Goal: Find specific page/section: Find specific page/section

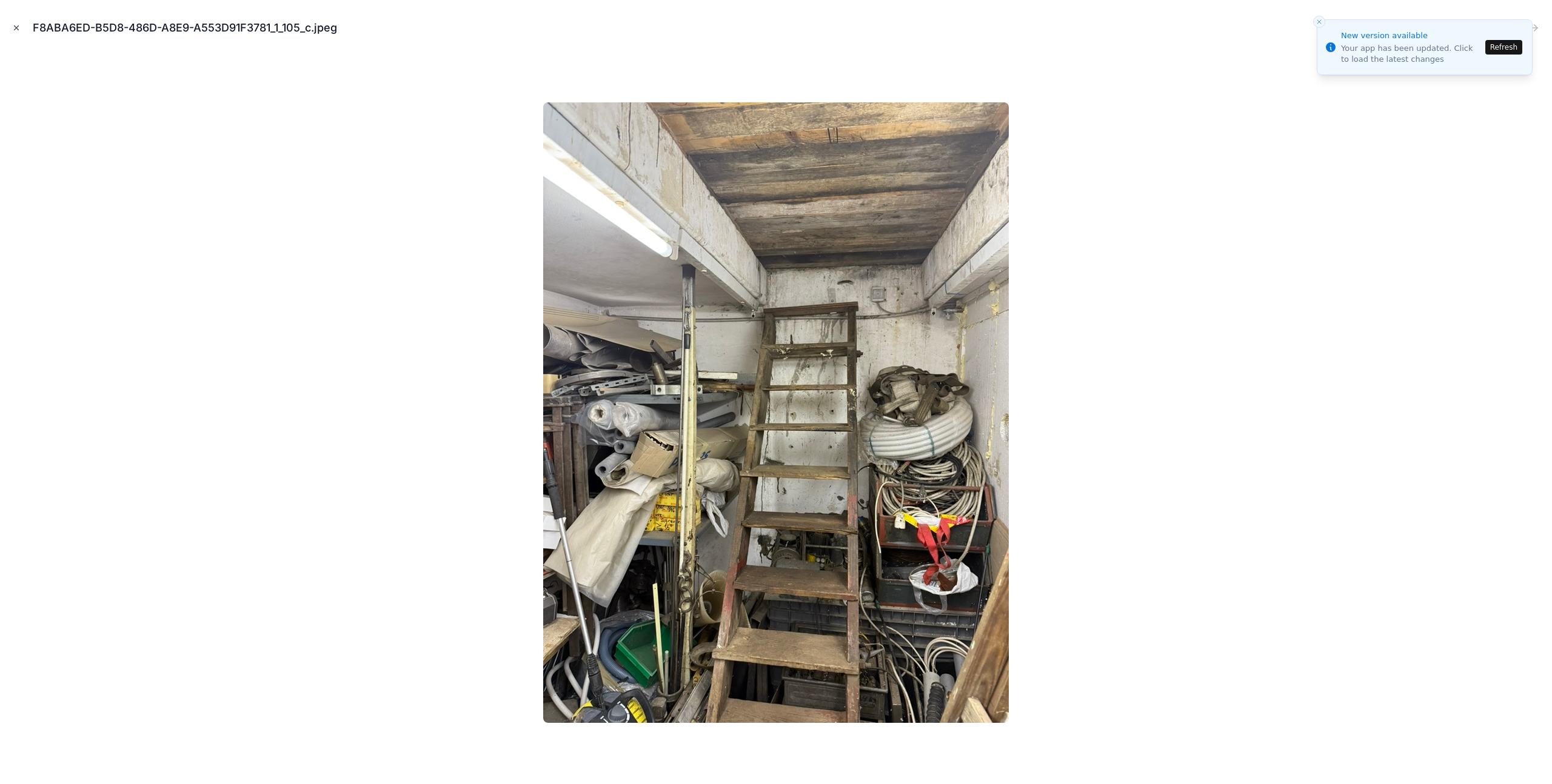
click at [15, 28] on icon "Close modal" at bounding box center [16, 28] width 9 height 9
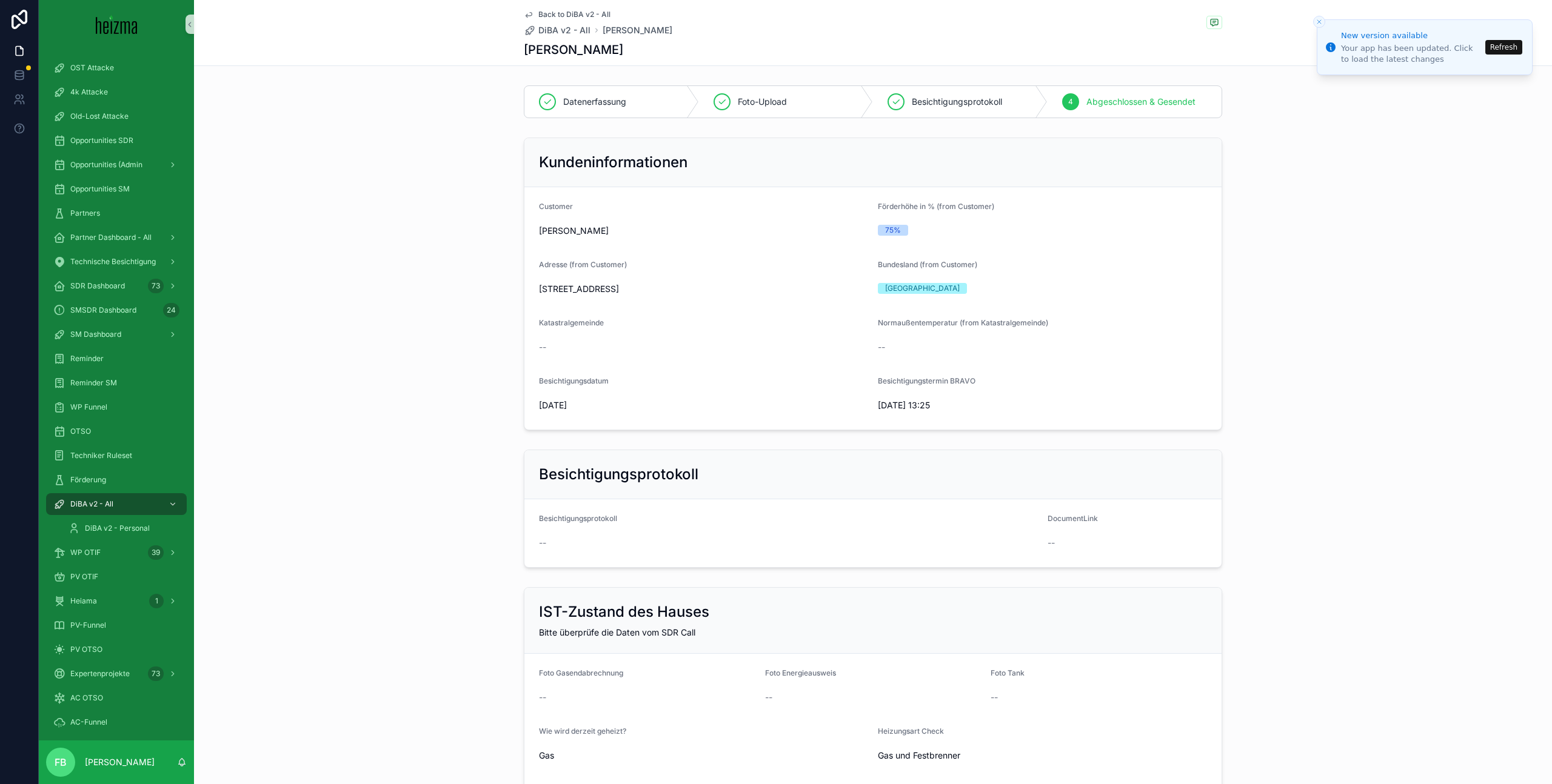
click at [1319, 19] on icon "Close toast" at bounding box center [1319, 22] width 7 height 7
click at [1319, 22] on icon "Close toast" at bounding box center [1319, 22] width 7 height 7
click at [1313, 33] on div "Back to DiBA v2 - All DiBA v2 - All [PERSON_NAME] [PERSON_NAME]" at bounding box center [873, 33] width 1358 height 66
click at [1319, 24] on icon "Close toast" at bounding box center [1319, 22] width 7 height 7
click at [1505, 48] on button "Refresh" at bounding box center [1504, 48] width 37 height 15
